Goal: Task Accomplishment & Management: Manage account settings

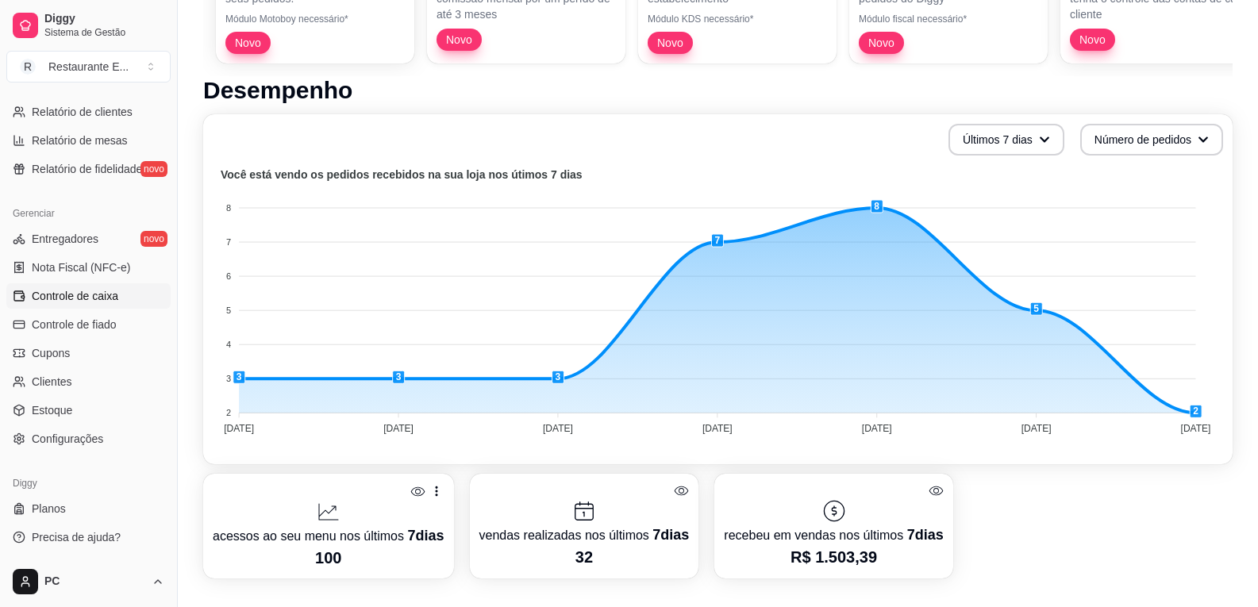
scroll to position [397, 0]
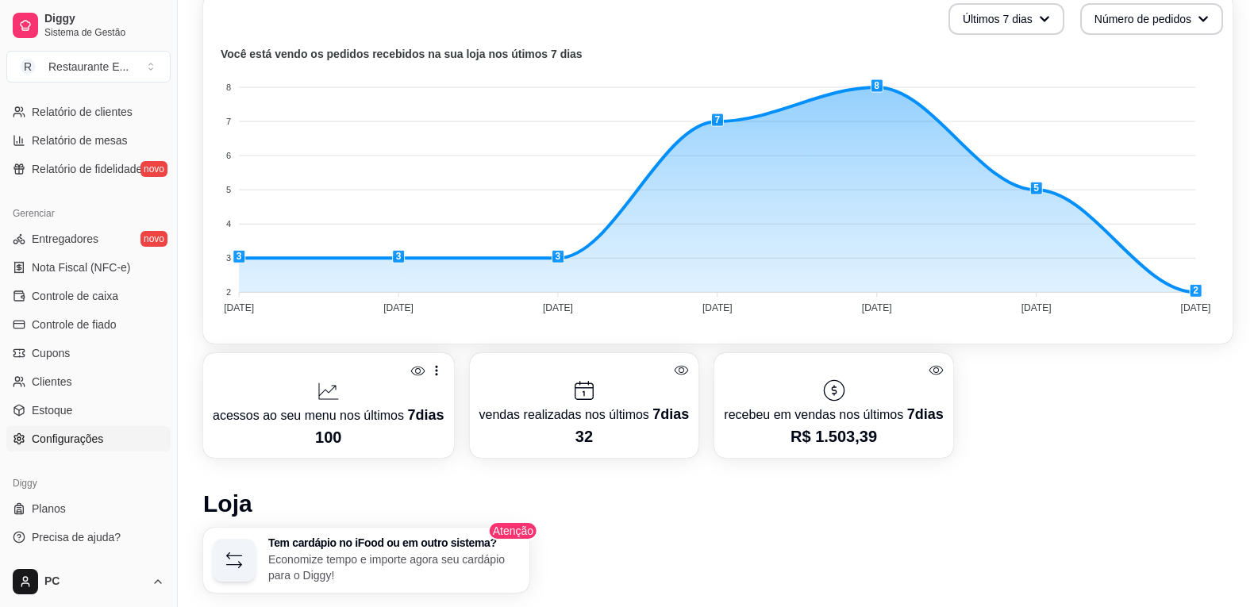
click at [101, 436] on span "Configurações" at bounding box center [67, 439] width 71 height 16
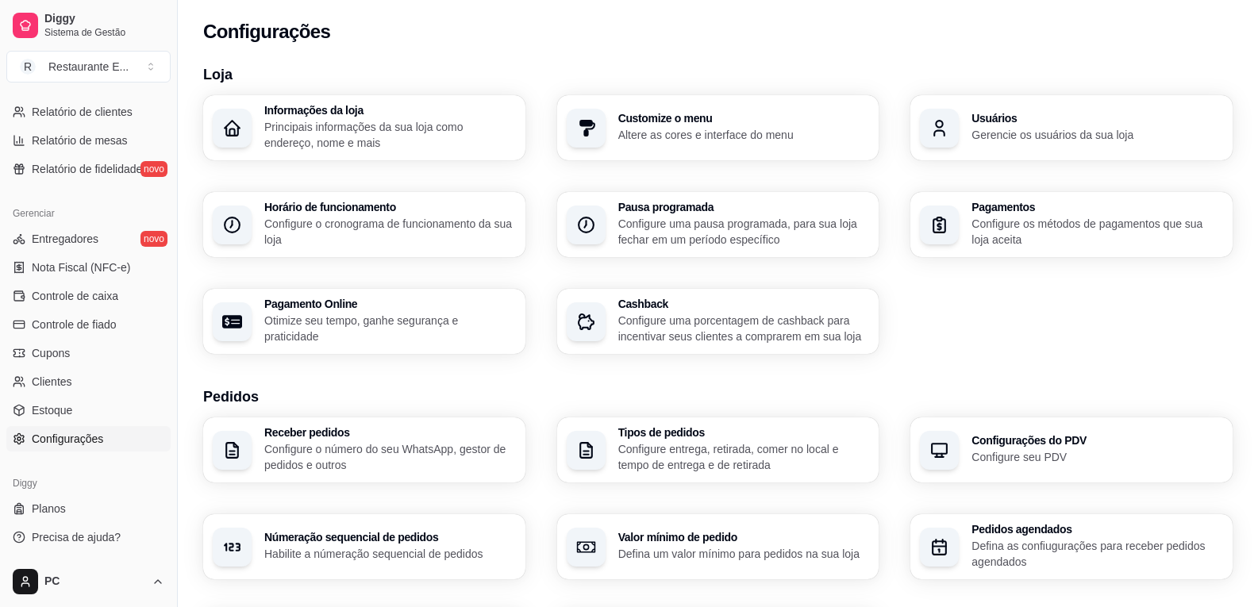
click at [1008, 238] on p "Configure os métodos de pagamentos que sua loja aceita" at bounding box center [1097, 232] width 252 height 32
click at [341, 309] on h3 "Pagamento Online" at bounding box center [390, 303] width 252 height 11
select select "4.98"
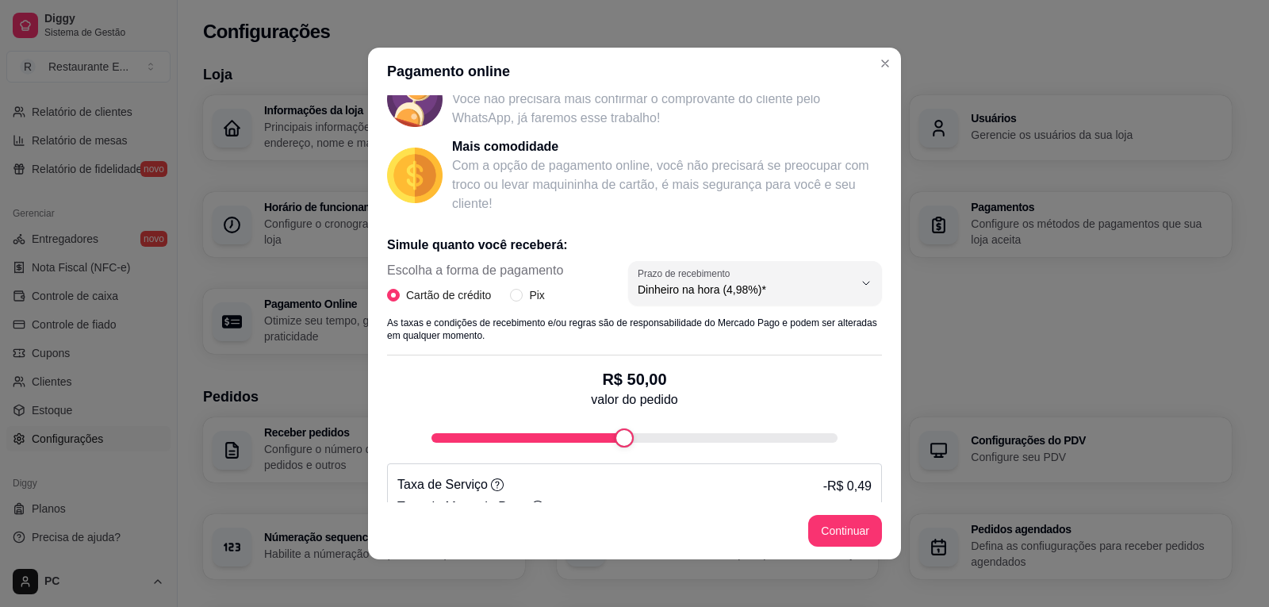
scroll to position [232, 0]
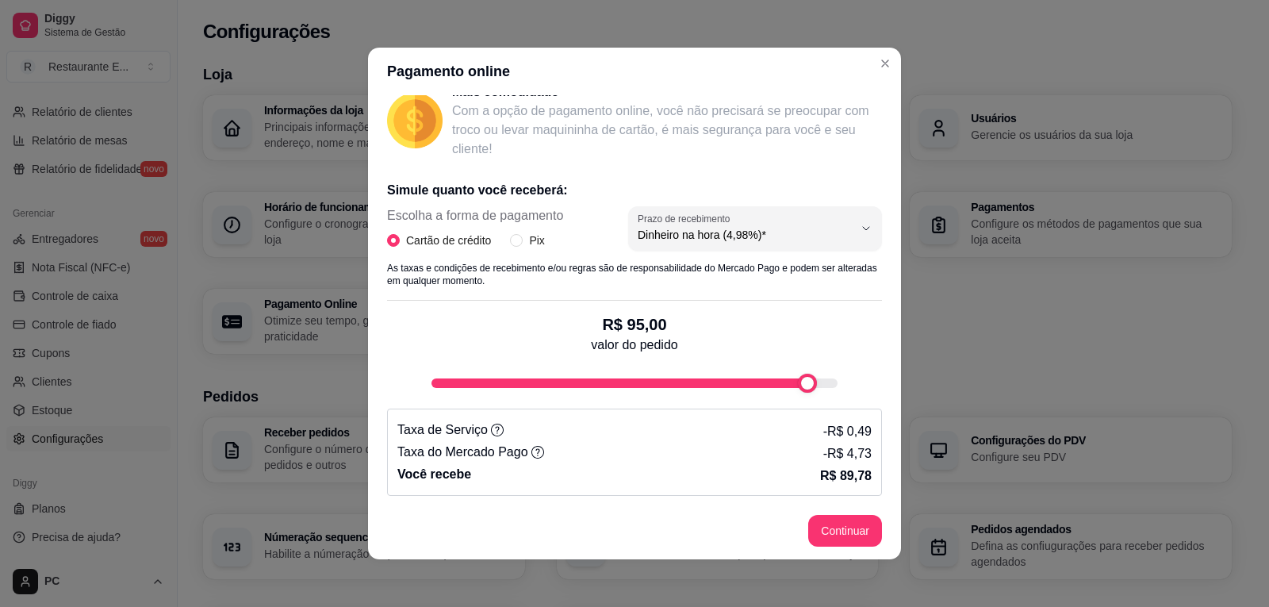
type input "100"
click at [870, 403] on div "Receba na hora em sua conta do Mercado Pago! Agora você poderá receber pagament…" at bounding box center [634, 298] width 533 height 407
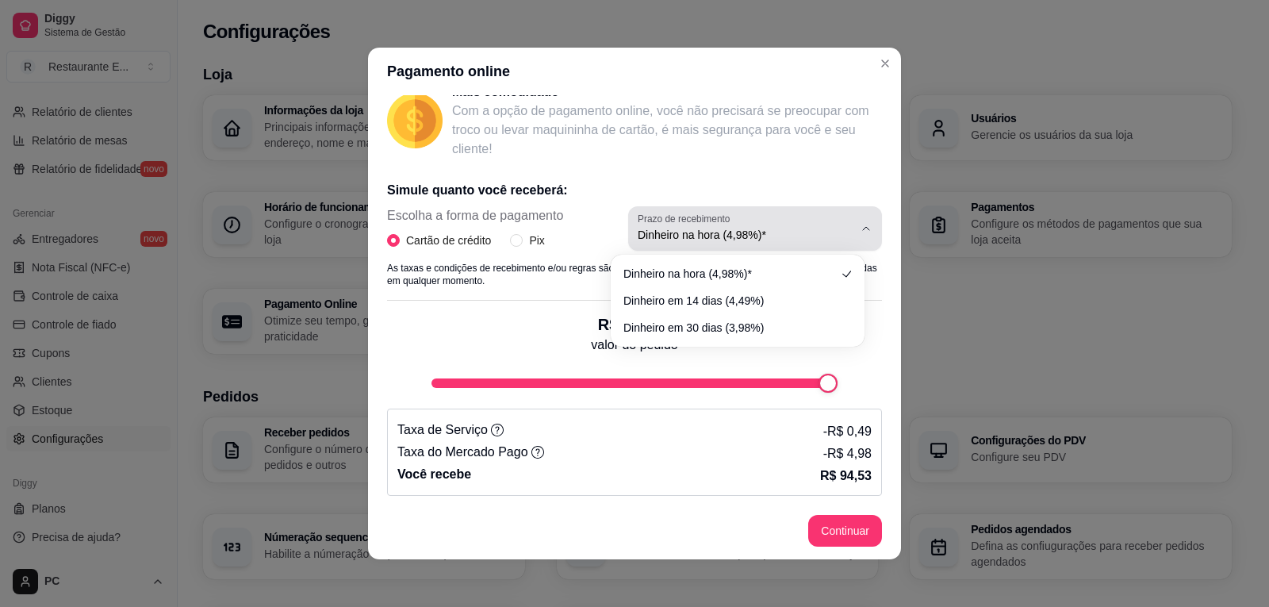
click at [803, 228] on span "Dinheiro na hora (4,98%)*" at bounding box center [746, 235] width 216 height 16
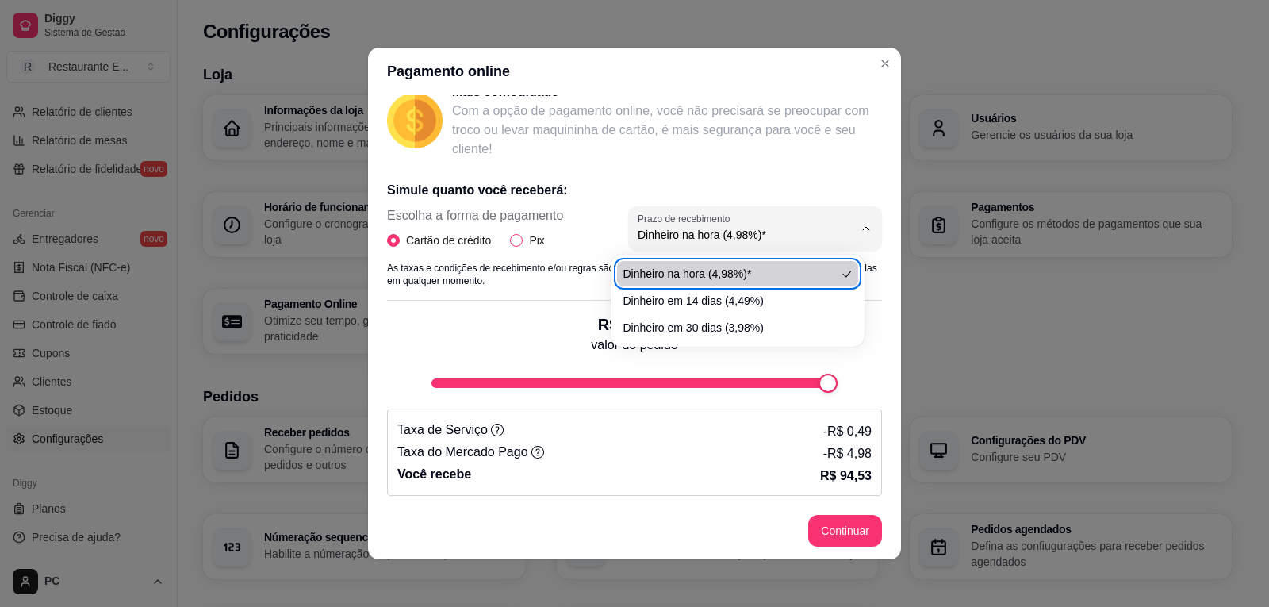
click at [523, 240] on span "Pix" at bounding box center [537, 240] width 28 height 17
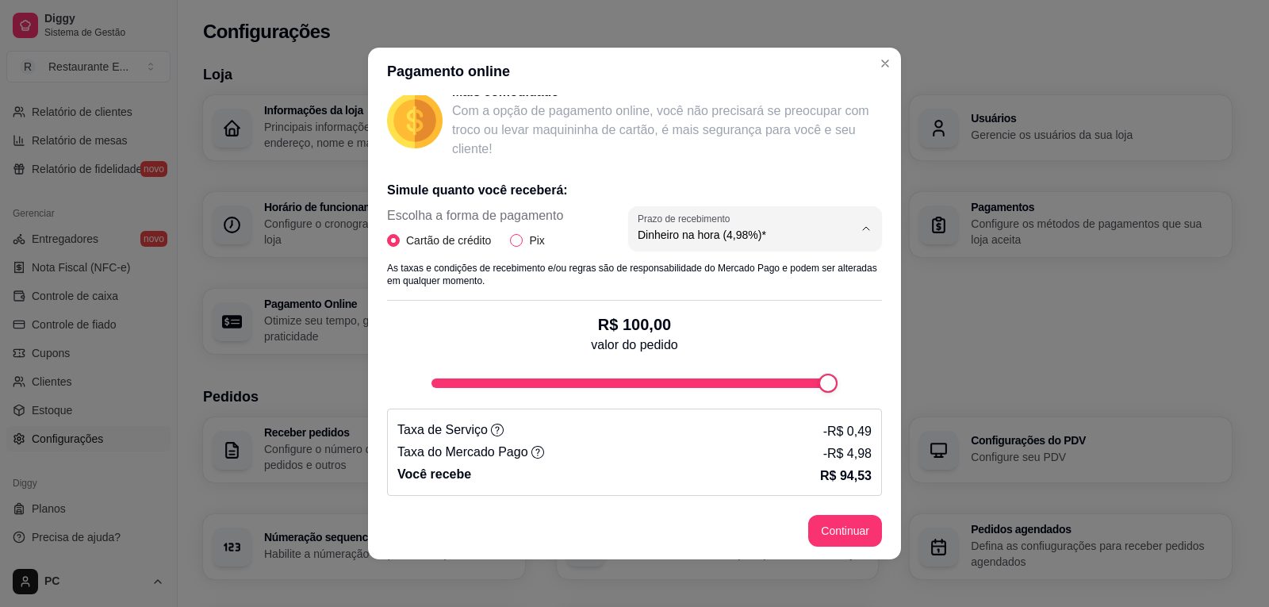
click at [517, 240] on input "Pix" at bounding box center [516, 240] width 13 height 13
radio input "true"
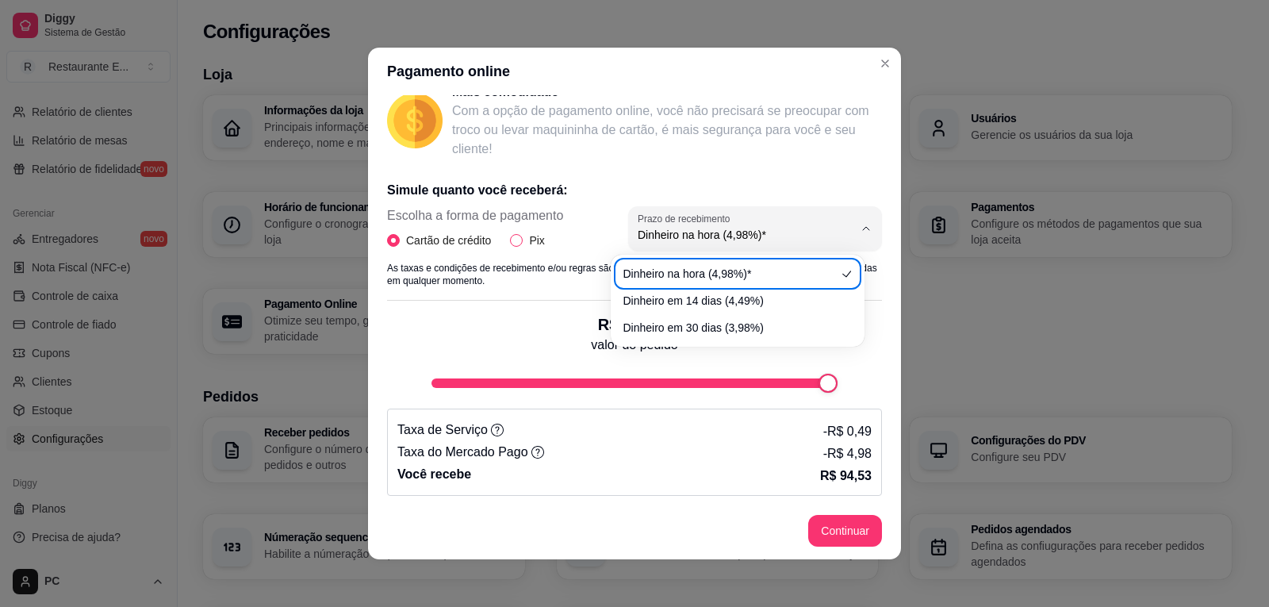
radio input "false"
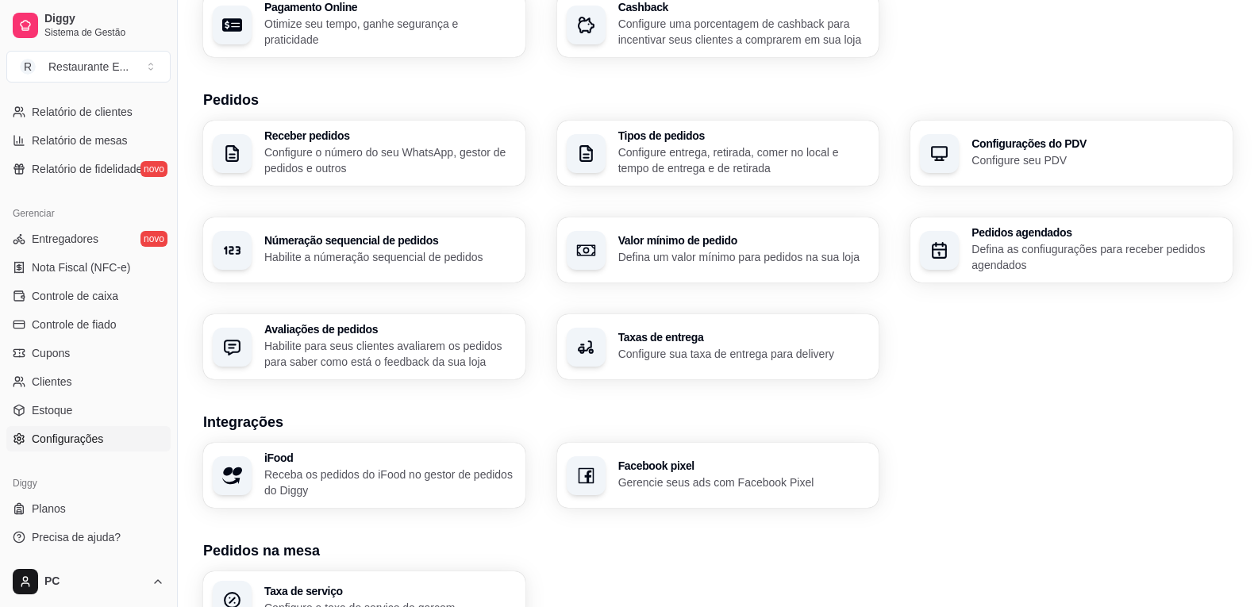
scroll to position [267, 0]
